Goal: Obtain resource: Obtain resource

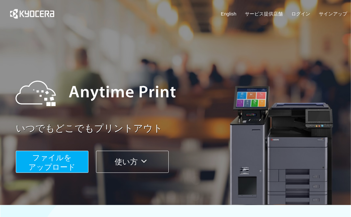
click at [70, 157] on span "ファイルを ​​アップロード" at bounding box center [52, 163] width 47 height 18
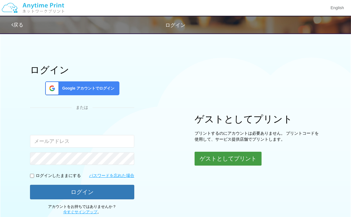
click at [234, 161] on button "ゲストとしてプリント" at bounding box center [228, 159] width 67 height 14
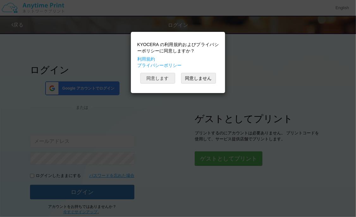
click at [168, 77] on button "同意します" at bounding box center [157, 78] width 35 height 11
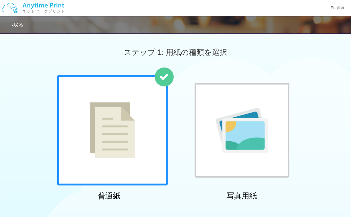
click at [271, 137] on div at bounding box center [242, 130] width 95 height 95
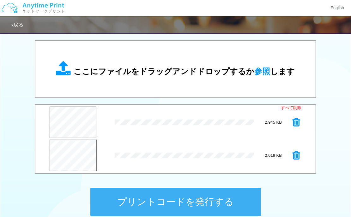
scroll to position [205, 0]
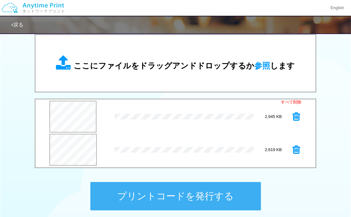
click at [243, 192] on button "プリントコードを発行する" at bounding box center [175, 196] width 171 height 28
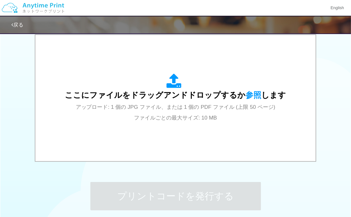
scroll to position [0, 0]
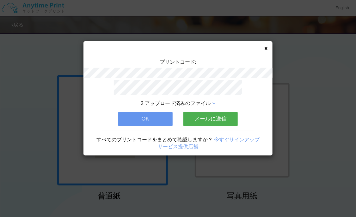
click at [220, 119] on button "メールに送信" at bounding box center [210, 119] width 54 height 14
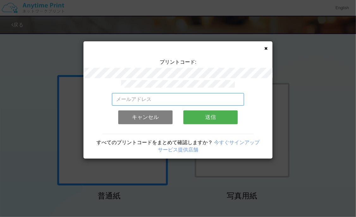
click at [212, 94] on input "email" at bounding box center [178, 99] width 132 height 13
type input "[EMAIL_ADDRESS][DOMAIN_NAME]"
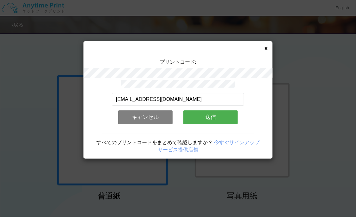
click at [212, 112] on button "送信" at bounding box center [210, 118] width 54 height 14
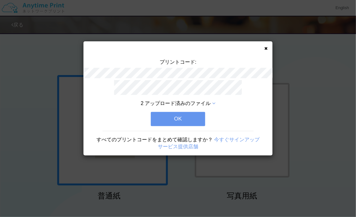
click at [194, 118] on button "OK" at bounding box center [178, 119] width 54 height 14
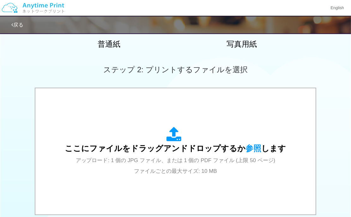
scroll to position [152, 0]
